Goal: Information Seeking & Learning: Learn about a topic

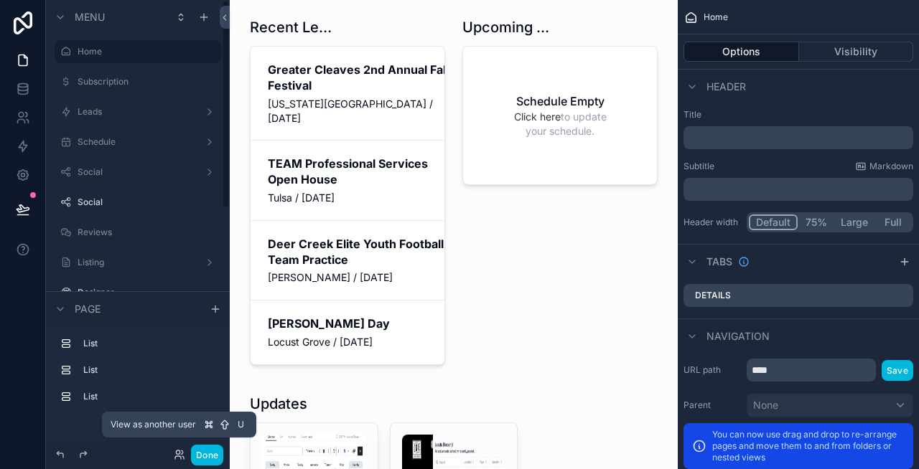
click at [175, 456] on icon at bounding box center [178, 457] width 6 height 3
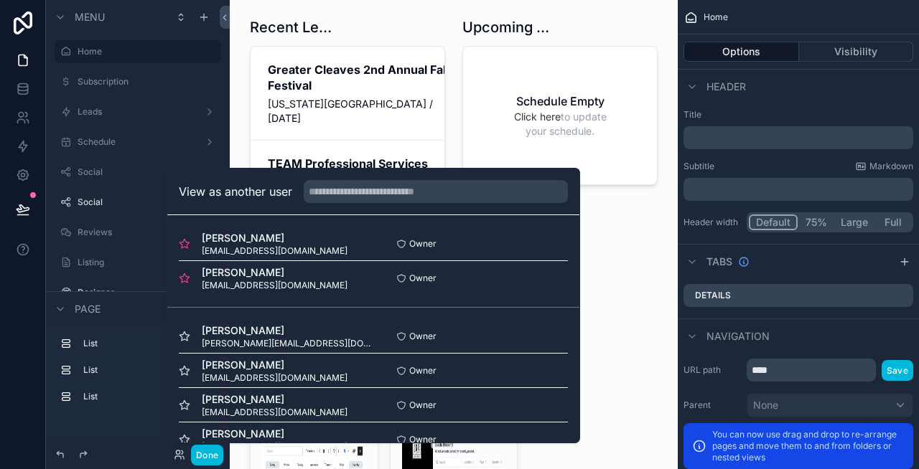
click at [0, 0] on button "Select" at bounding box center [0, 0] width 0 height 0
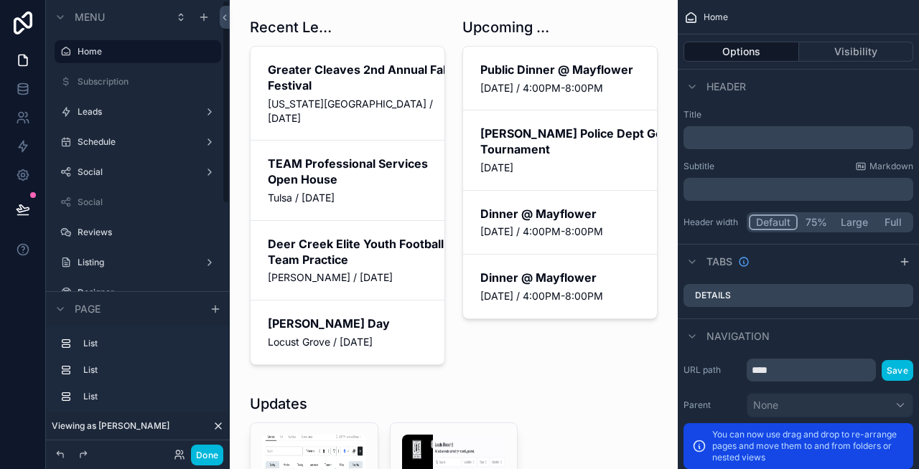
click at [212, 449] on button "Done" at bounding box center [207, 455] width 32 height 21
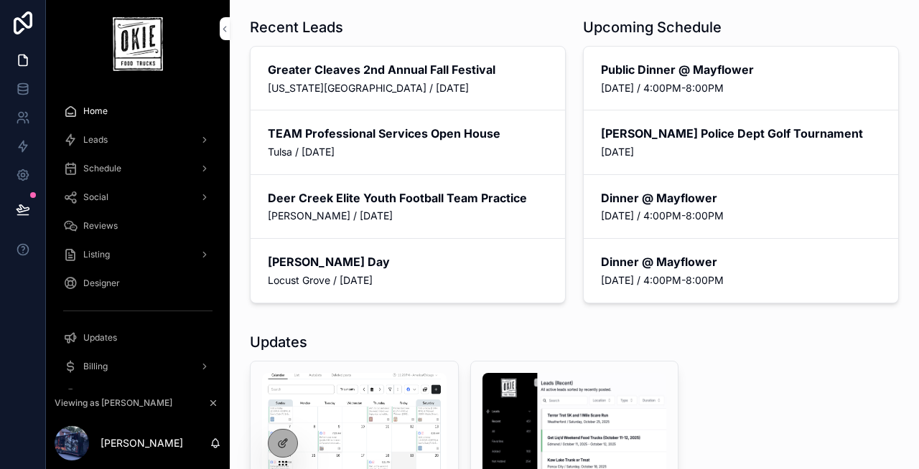
click at [111, 142] on div "Leads" at bounding box center [137, 139] width 149 height 23
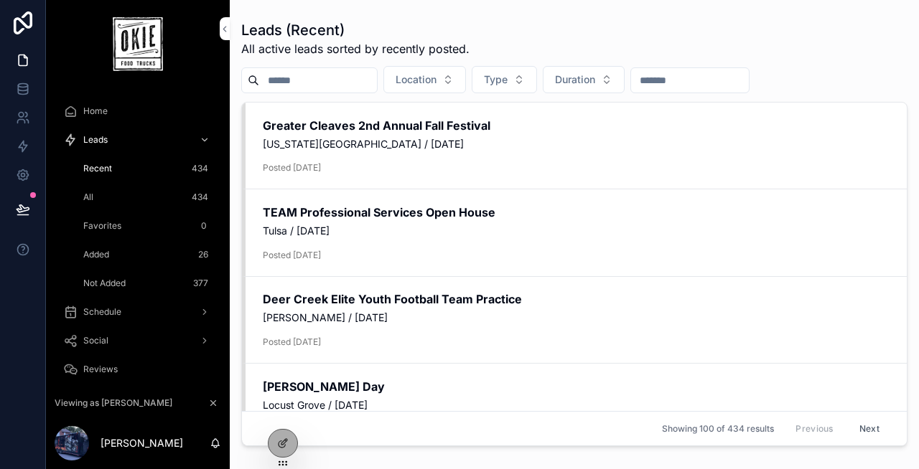
click at [108, 309] on span "Schedule" at bounding box center [102, 311] width 38 height 11
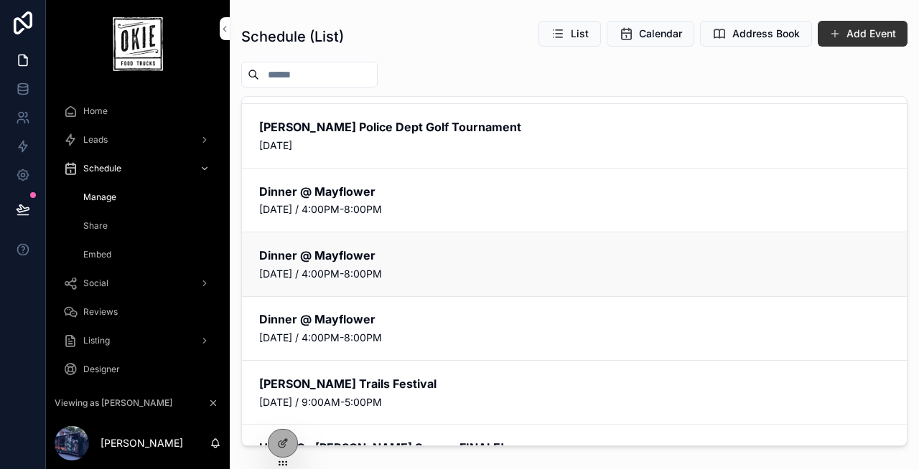
scroll to position [46, 0]
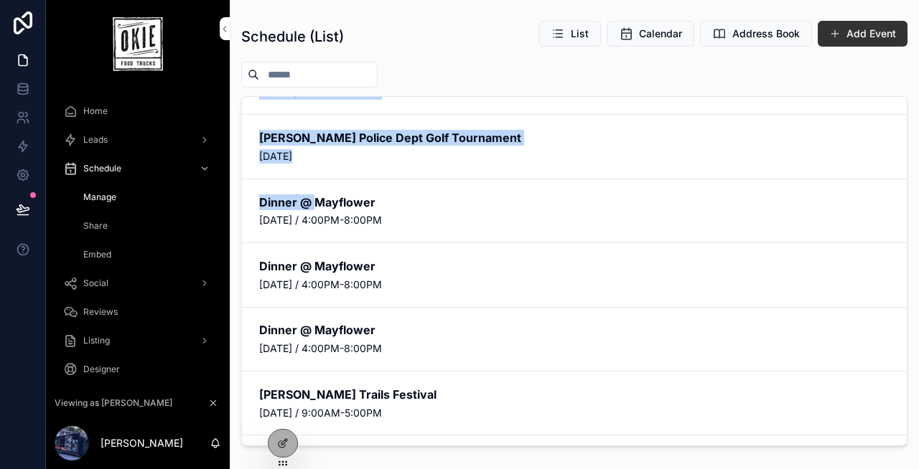
drag, startPoint x: 387, startPoint y: 203, endPoint x: 322, endPoint y: 202, distance: 64.6
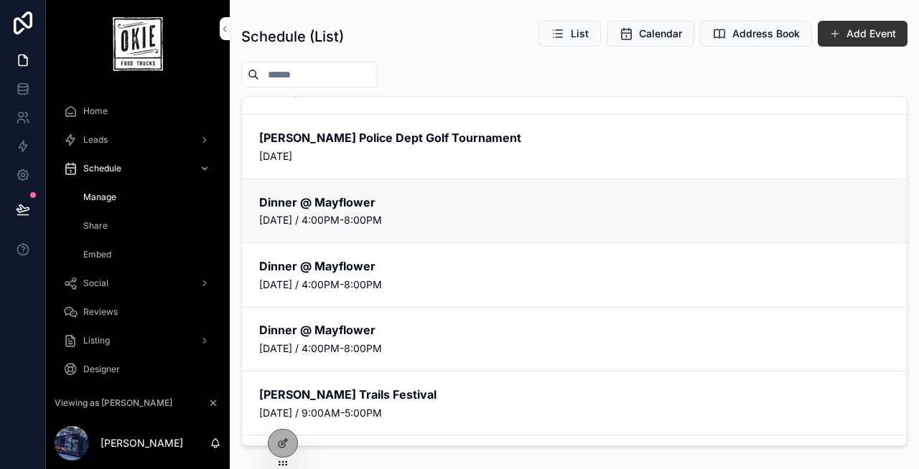
click at [329, 203] on h2 "Dinner @ Mayflower" at bounding box center [574, 202] width 630 height 16
copy h2 "Mayflower"
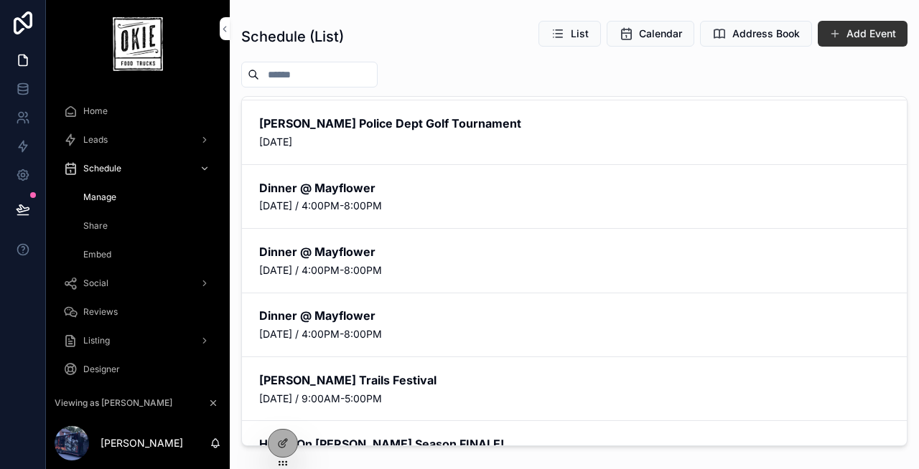
scroll to position [478, 0]
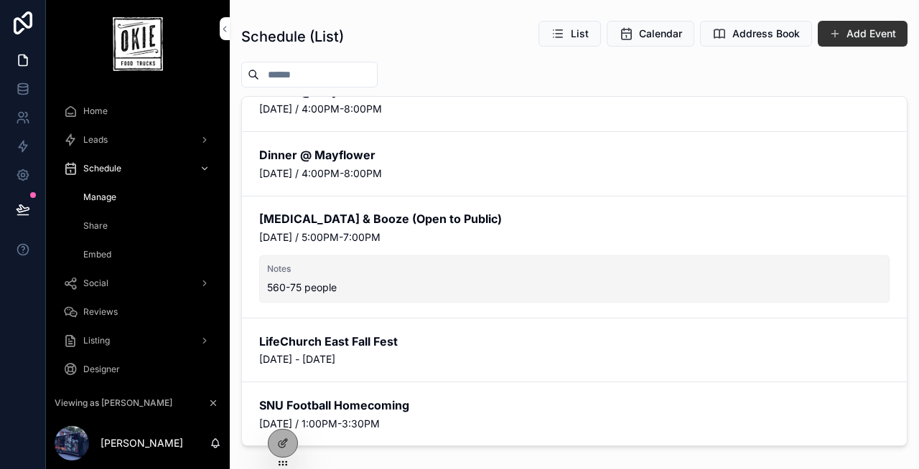
click at [101, 229] on span "Share" at bounding box center [95, 225] width 24 height 11
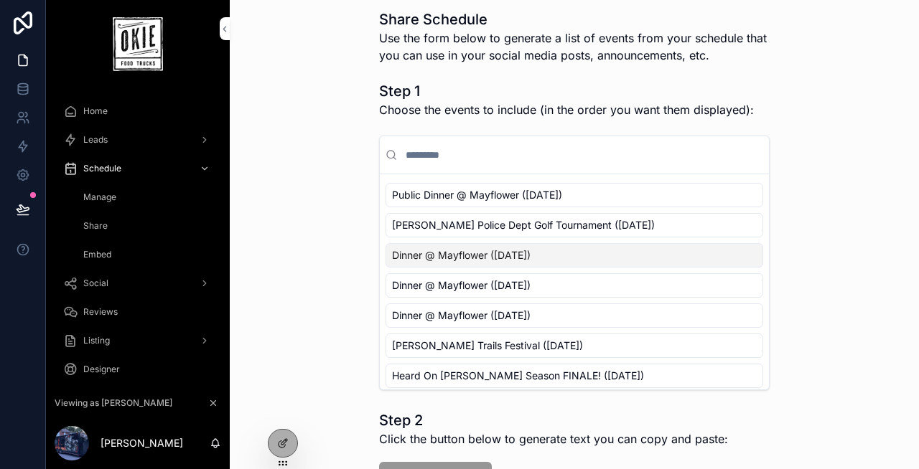
click at [106, 284] on span "Social" at bounding box center [95, 283] width 25 height 11
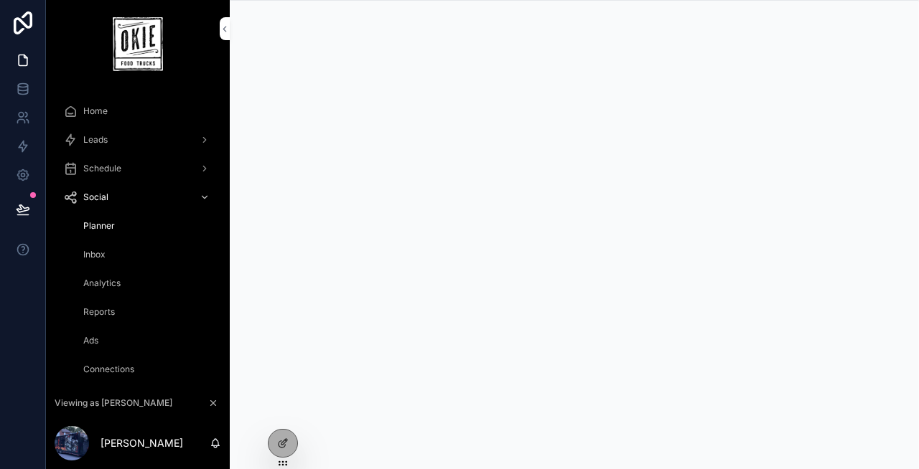
click at [0, 0] on icon at bounding box center [0, 0] width 0 height 0
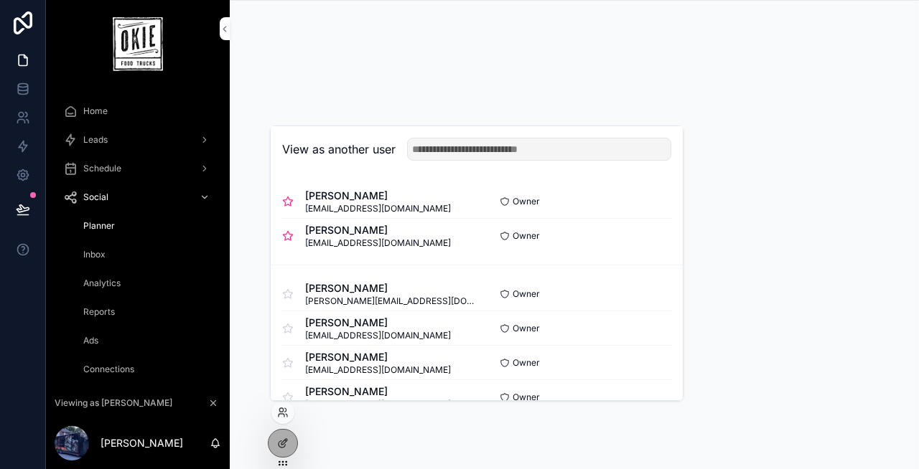
click at [0, 0] on button "Select" at bounding box center [0, 0] width 0 height 0
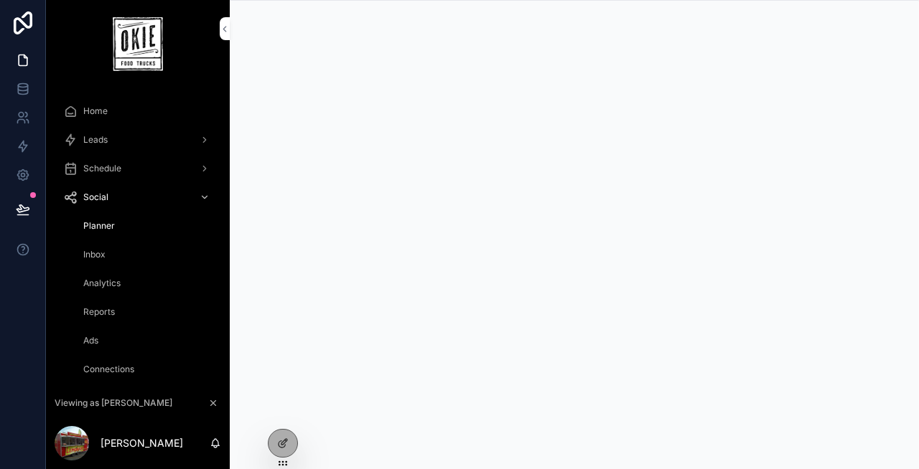
click at [118, 139] on div "Leads" at bounding box center [137, 139] width 149 height 23
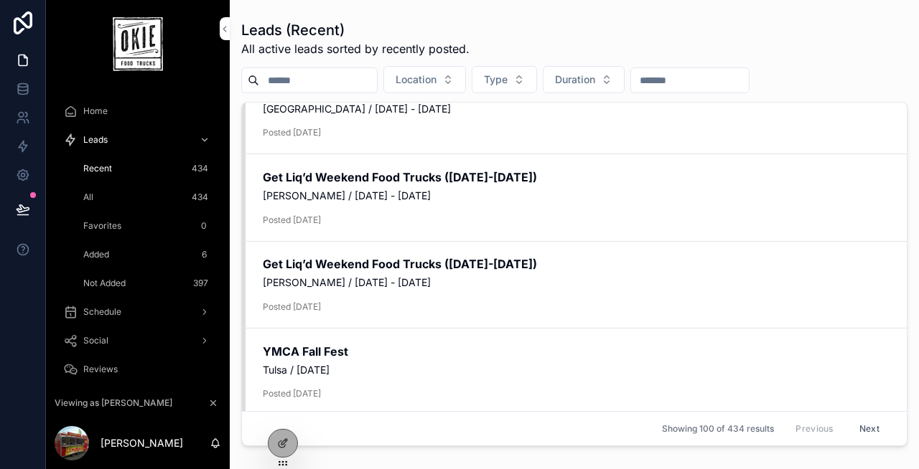
scroll to position [5751, 0]
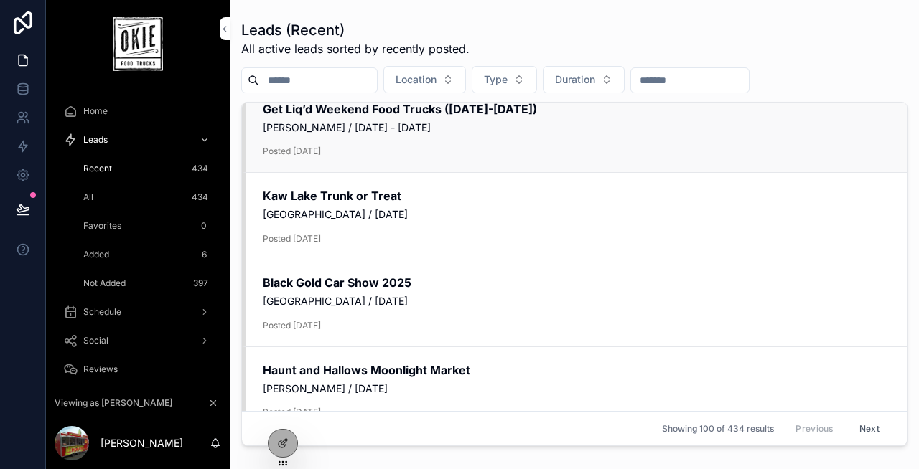
click at [346, 133] on span "[PERSON_NAME] / [DATE] - [DATE]" at bounding box center [576, 128] width 626 height 14
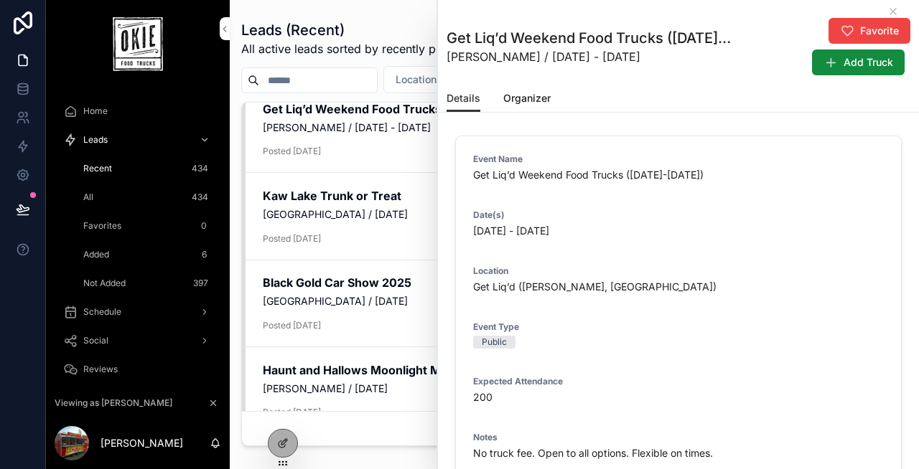
click at [517, 103] on span "Organizer" at bounding box center [526, 98] width 47 height 14
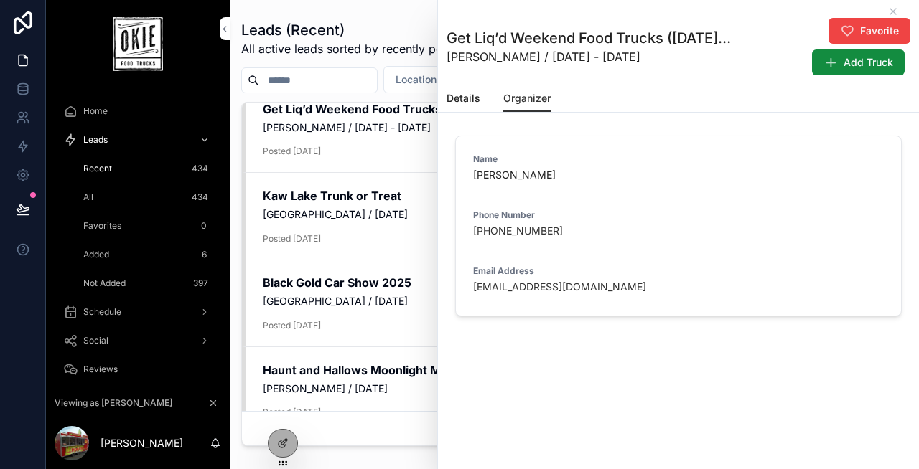
click at [466, 98] on span "Details" at bounding box center [463, 98] width 34 height 14
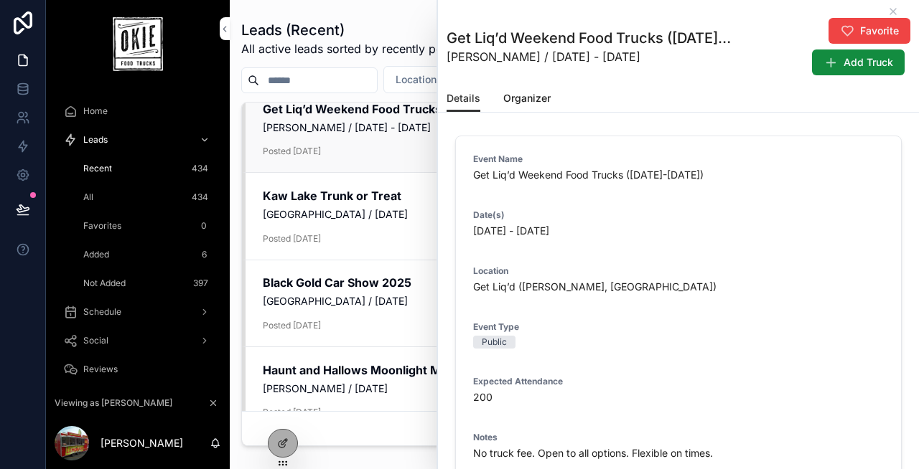
click at [374, 165] on link "Get Liq’d Weekend Food Trucks ([DATE]-[DATE]) [PERSON_NAME] / [DATE] - [DATE] P…" at bounding box center [574, 129] width 665 height 87
click at [368, 228] on div "Kaw Lake Trunk or [GEOGRAPHIC_DATA] / [DATE] Posted [DATE]" at bounding box center [576, 216] width 626 height 57
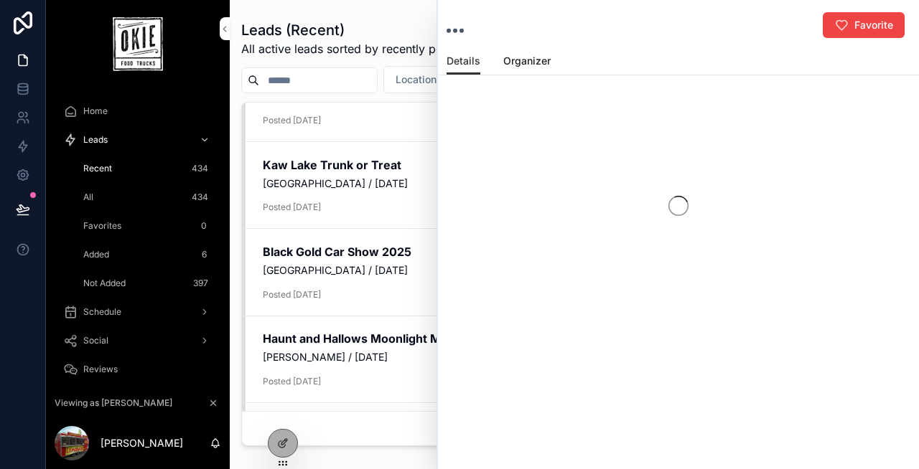
scroll to position [5907, 0]
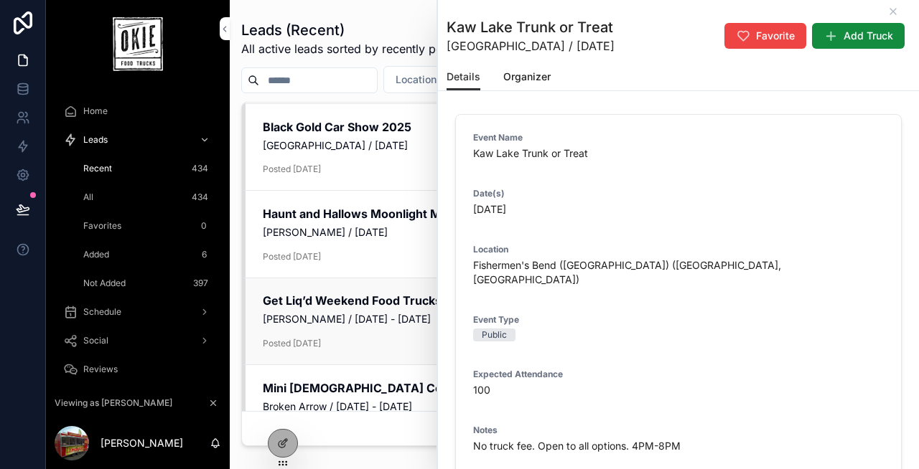
click at [357, 320] on span "[PERSON_NAME] / [DATE] - [DATE]" at bounding box center [576, 319] width 626 height 14
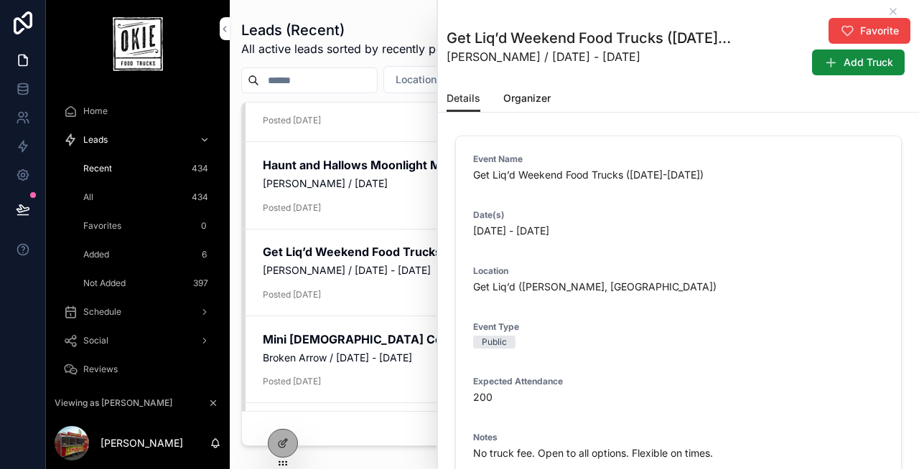
scroll to position [6221, 0]
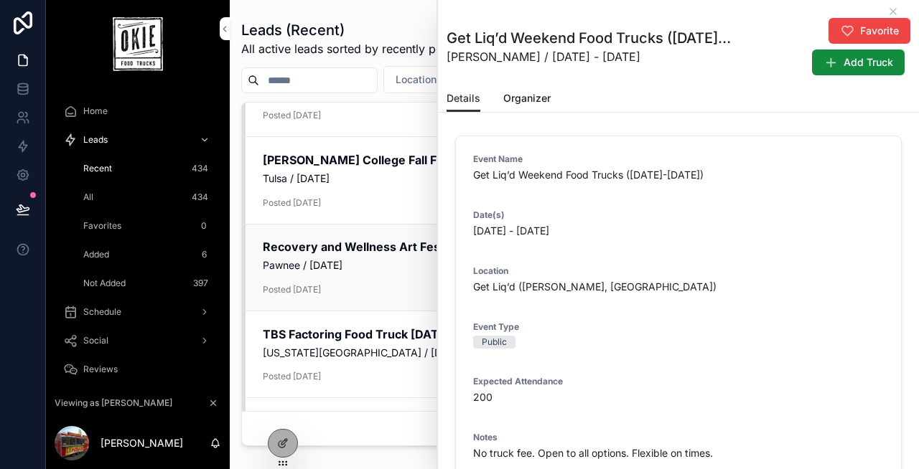
click at [342, 285] on span "Posted [DATE]" at bounding box center [576, 289] width 626 height 12
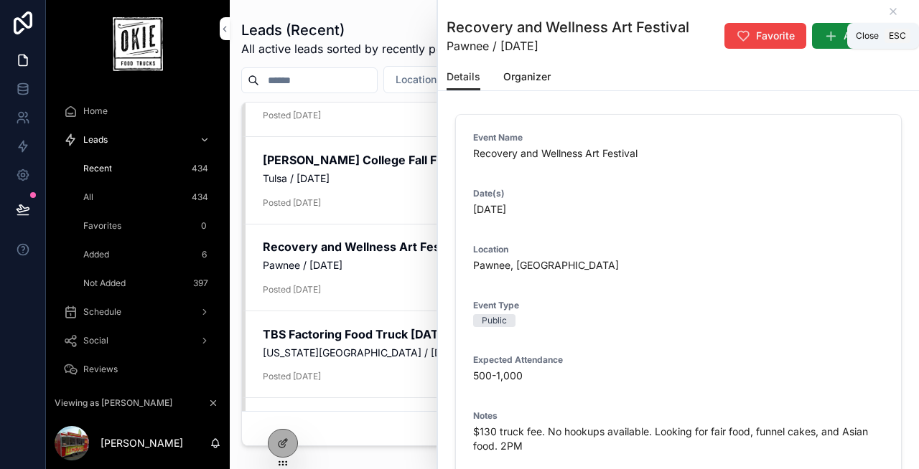
click at [896, 11] on icon "scrollable content" at bounding box center [892, 11] width 11 height 11
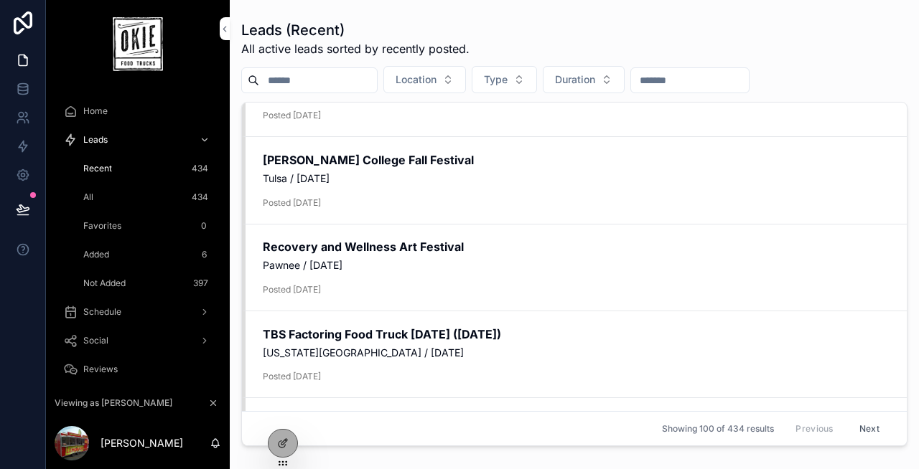
click at [138, 194] on div "All 434" at bounding box center [146, 197] width 132 height 23
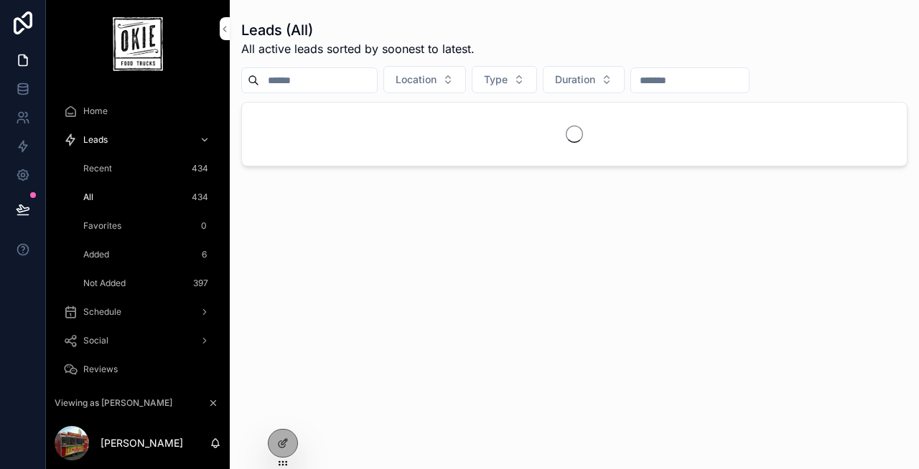
click at [114, 312] on span "Schedule" at bounding box center [102, 311] width 38 height 11
